Goal: Task Accomplishment & Management: Complete application form

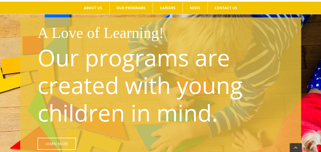
scroll to position [9, 0]
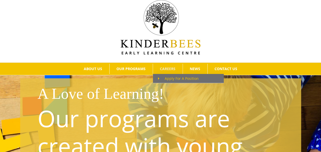
click at [171, 76] on span "Apply For A Position" at bounding box center [178, 78] width 41 height 5
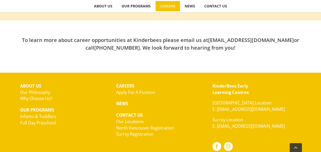
scroll to position [213, 0]
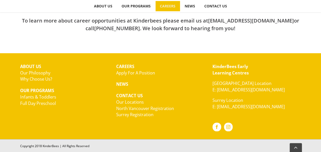
click at [144, 72] on link "Apply For A Position" at bounding box center [135, 73] width 39 height 6
